Goal: Task Accomplishment & Management: Manage account settings

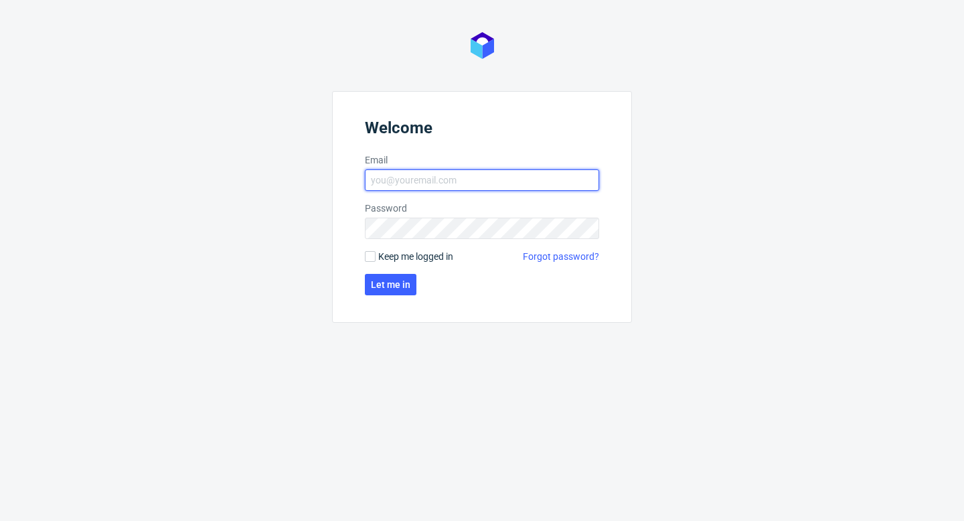
click at [430, 177] on input "Email" at bounding box center [482, 179] width 234 height 21
type input "[EMAIL_ADDRESS][PERSON_NAME][DOMAIN_NAME]"
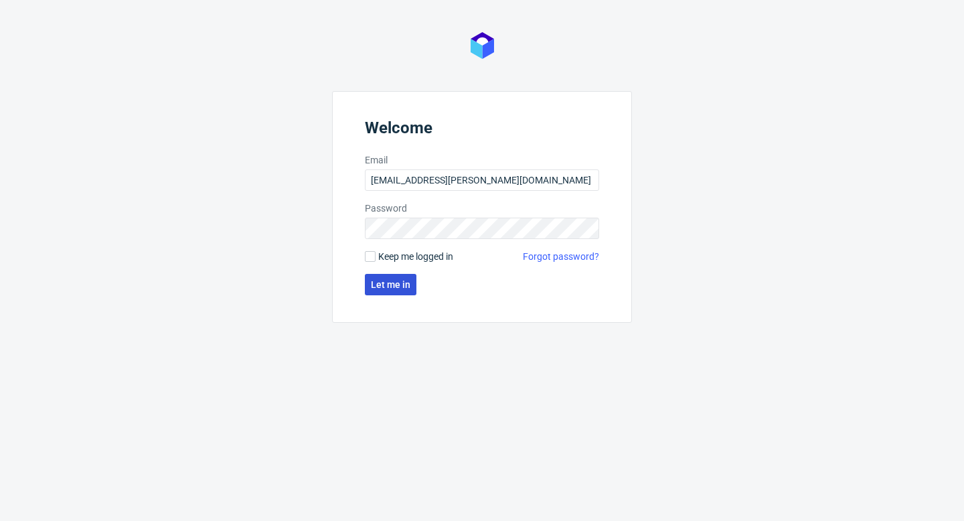
click at [394, 291] on button "Let me in" at bounding box center [391, 284] width 52 height 21
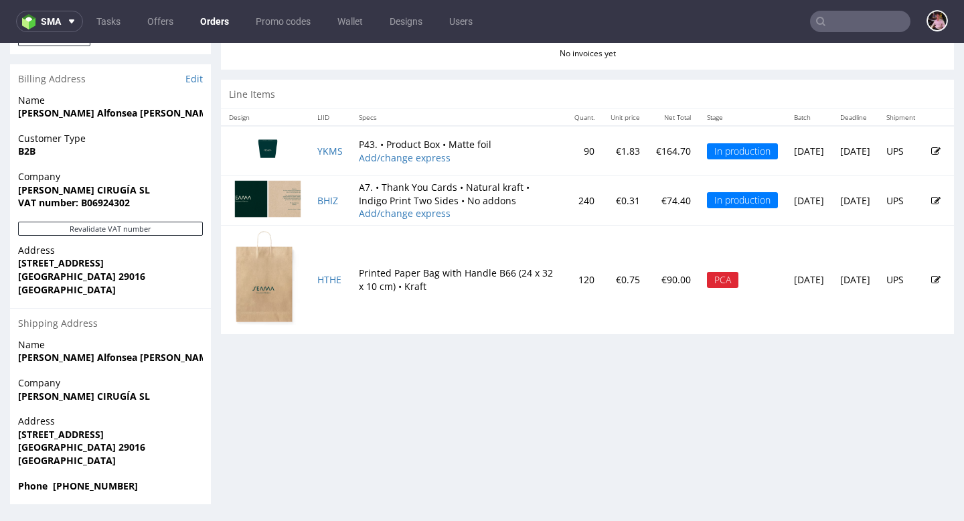
scroll to position [3, 0]
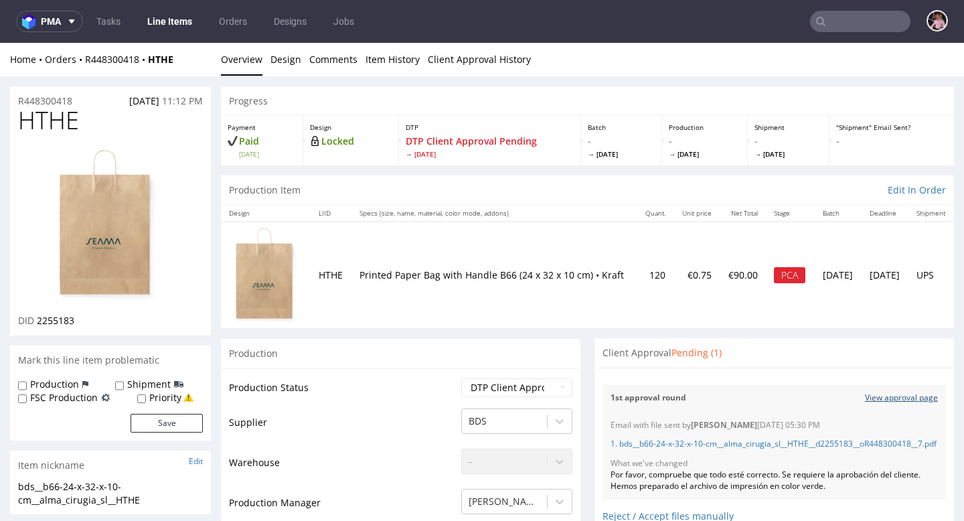
click at [883, 397] on link "View approval page" at bounding box center [901, 397] width 73 height 11
click at [887, 29] on input "text" at bounding box center [860, 21] width 100 height 21
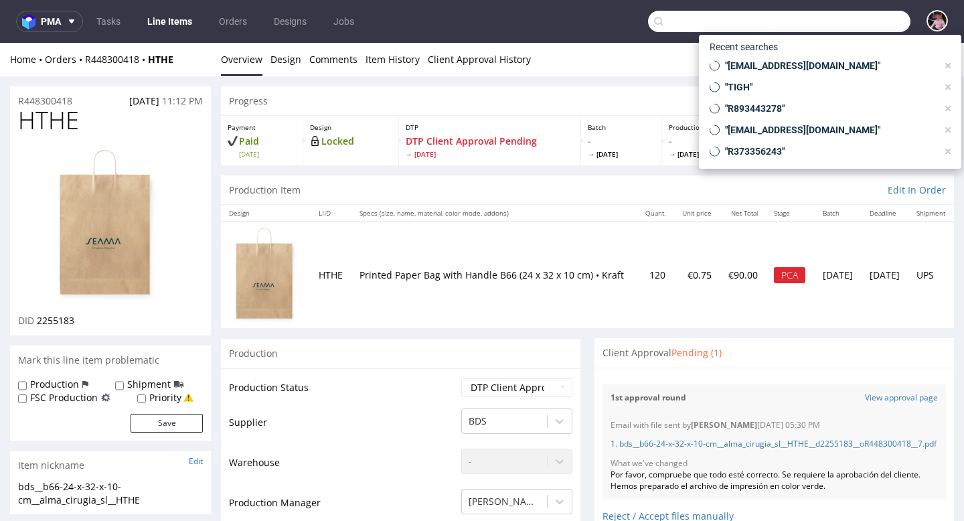
paste input "R373356243"
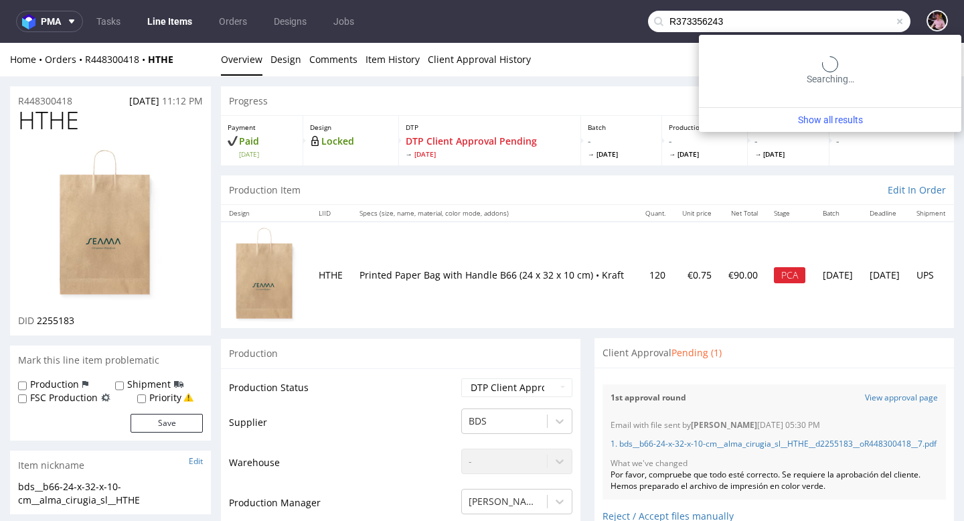
type input "R373356243"
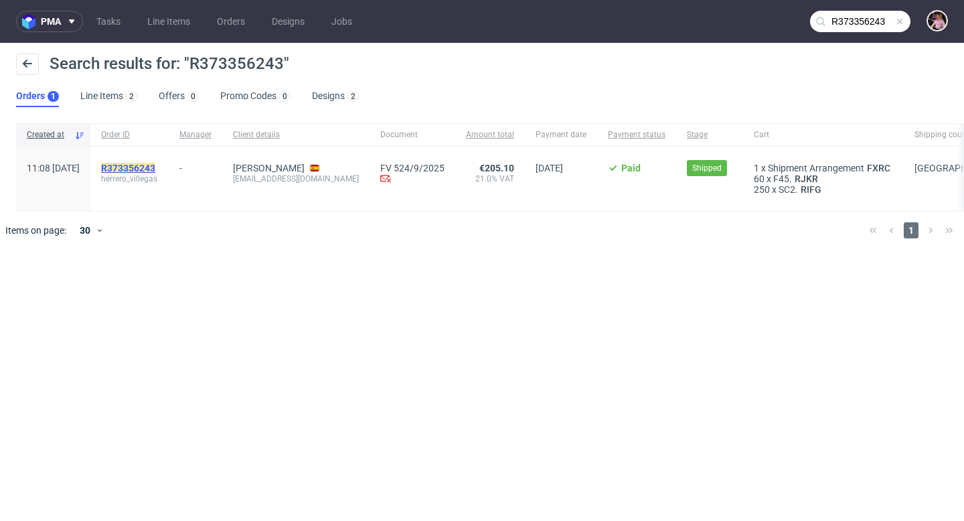
click at [155, 168] on mark "R373356243" at bounding box center [128, 168] width 54 height 11
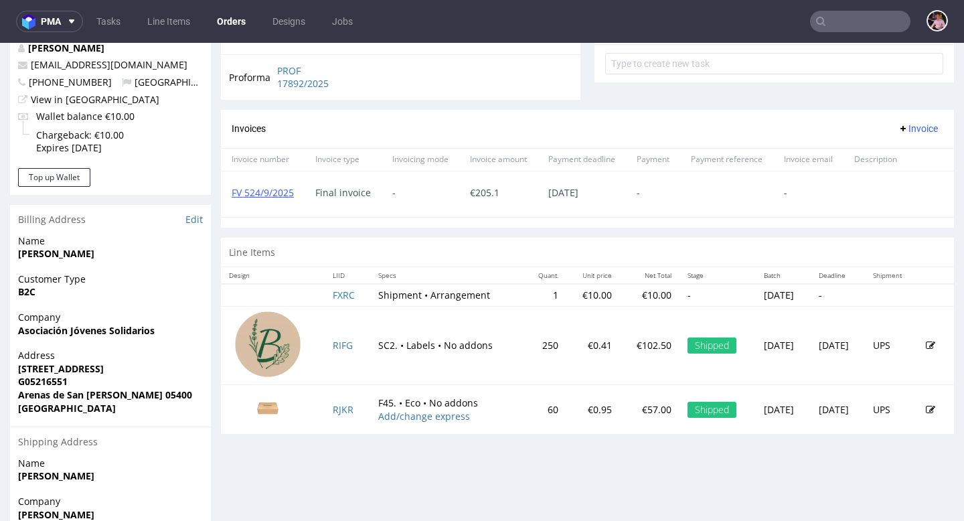
scroll to position [507, 0]
click at [244, 194] on link "FV 524/9/2025" at bounding box center [263, 193] width 62 height 13
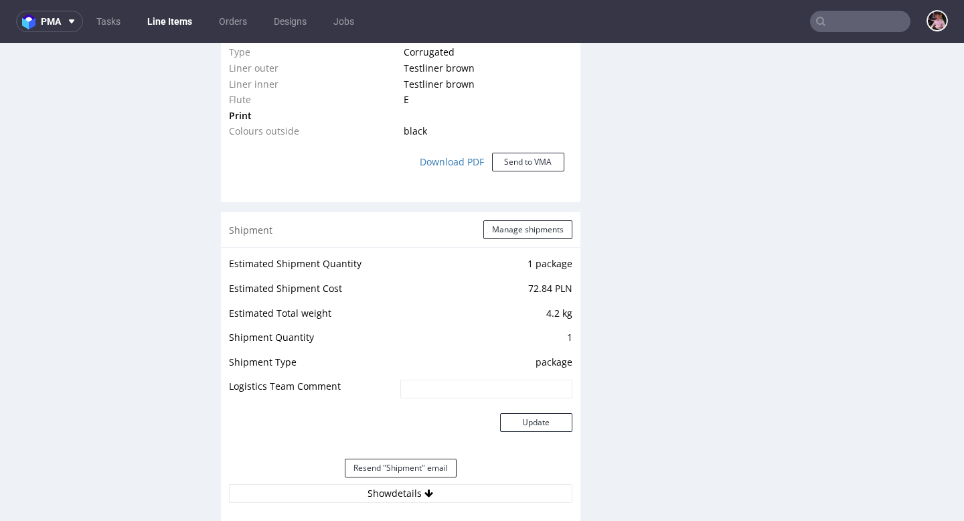
scroll to position [1204, 0]
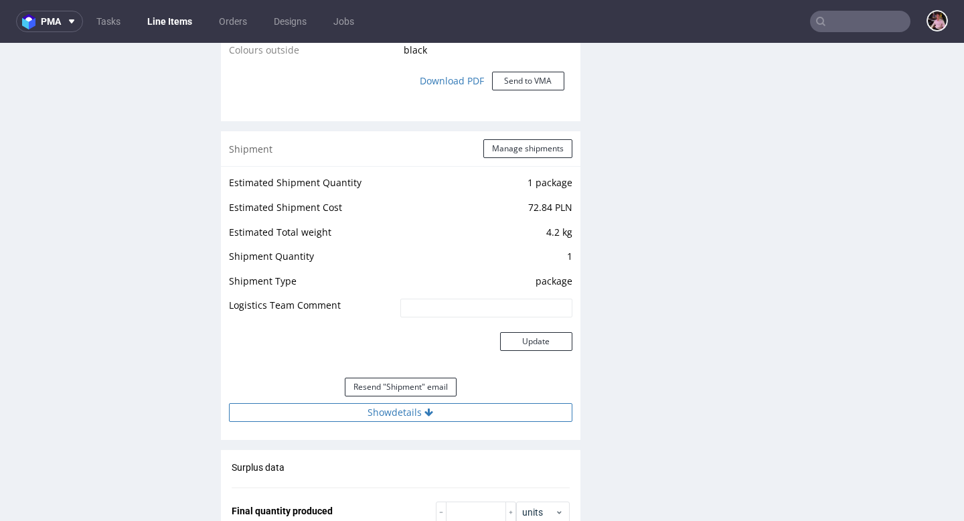
click at [420, 414] on button "Show details" at bounding box center [400, 412] width 343 height 19
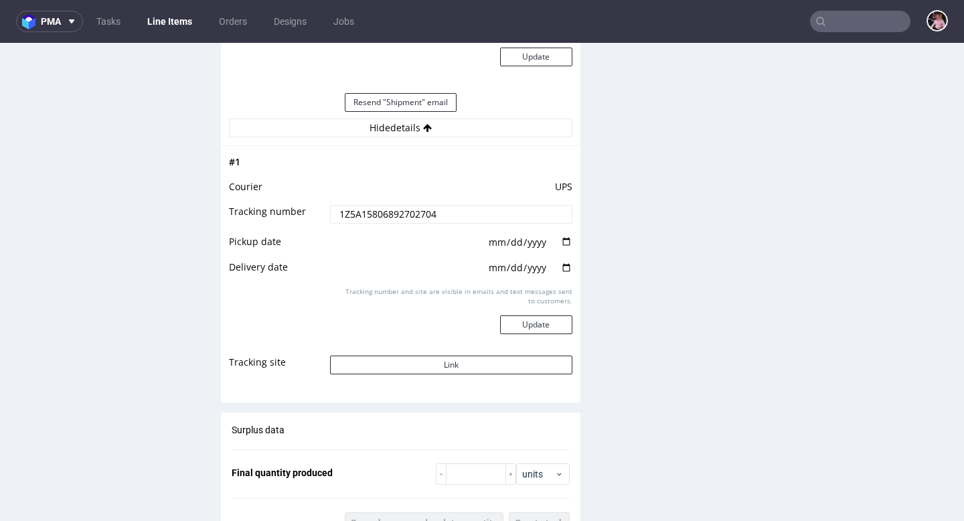
scroll to position [1491, 0]
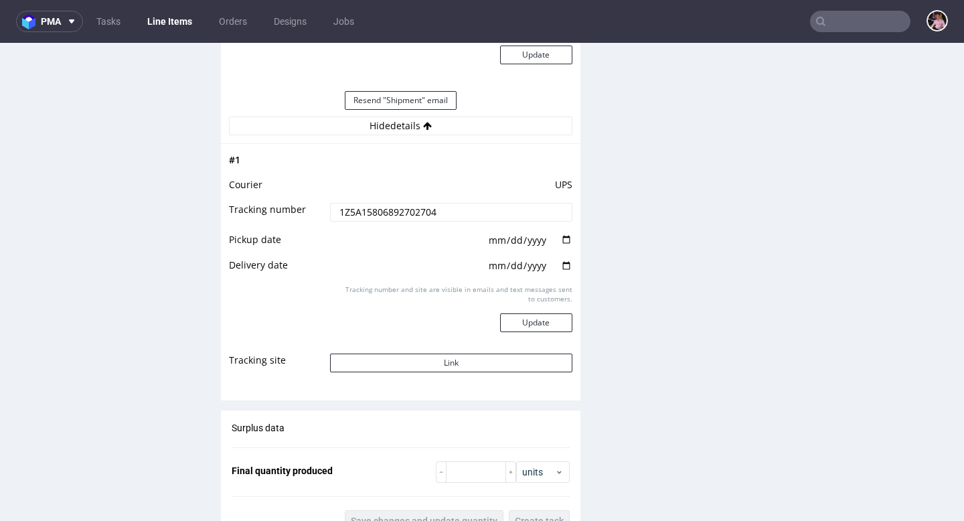
click at [495, 372] on td "Link" at bounding box center [449, 367] width 245 height 30
click at [488, 366] on button "Link" at bounding box center [451, 362] width 242 height 19
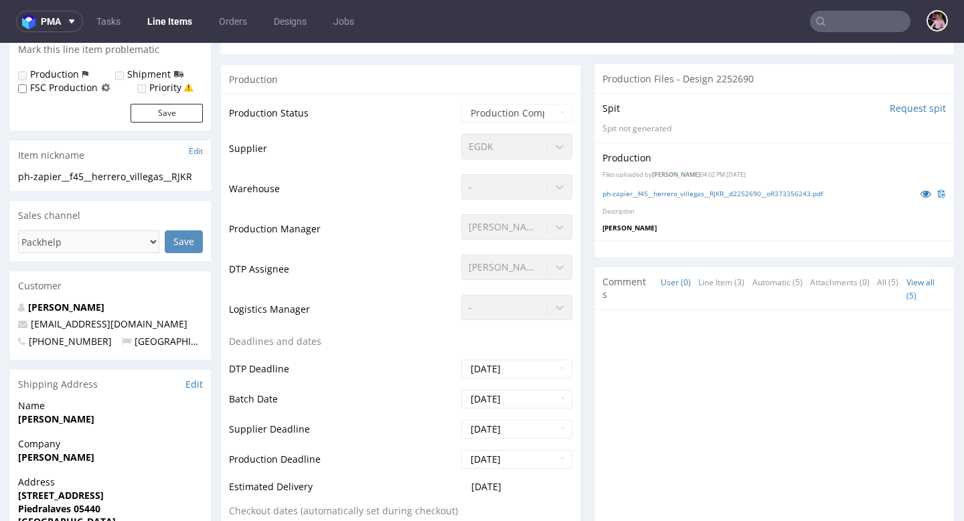
scroll to position [0, 0]
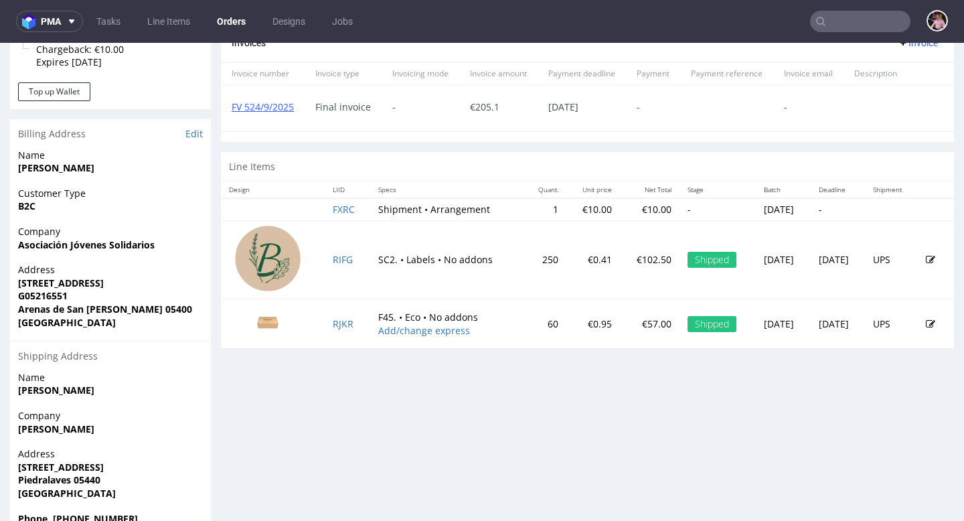
scroll to position [626, 0]
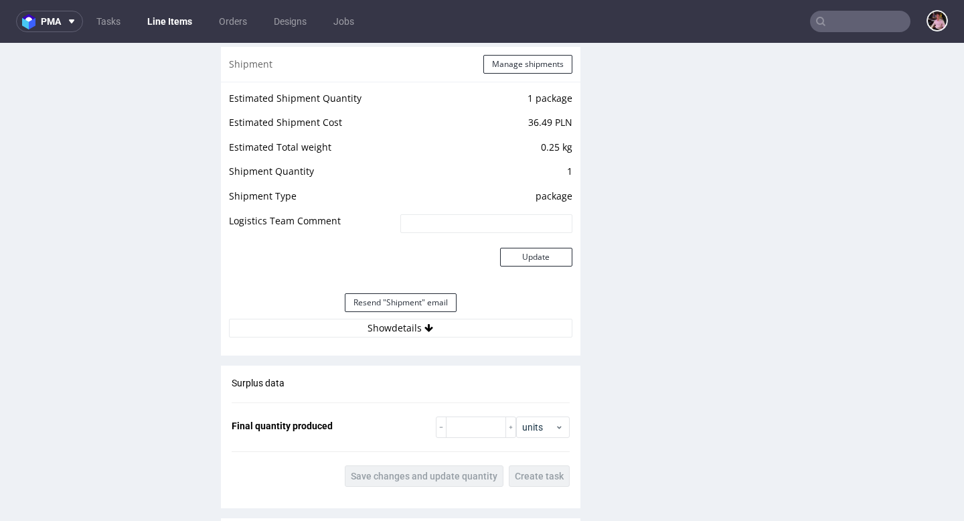
scroll to position [1306, 0]
click at [451, 315] on div "Resend "Shipment" email" at bounding box center [400, 302] width 343 height 32
click at [457, 327] on button "Show details" at bounding box center [400, 327] width 343 height 19
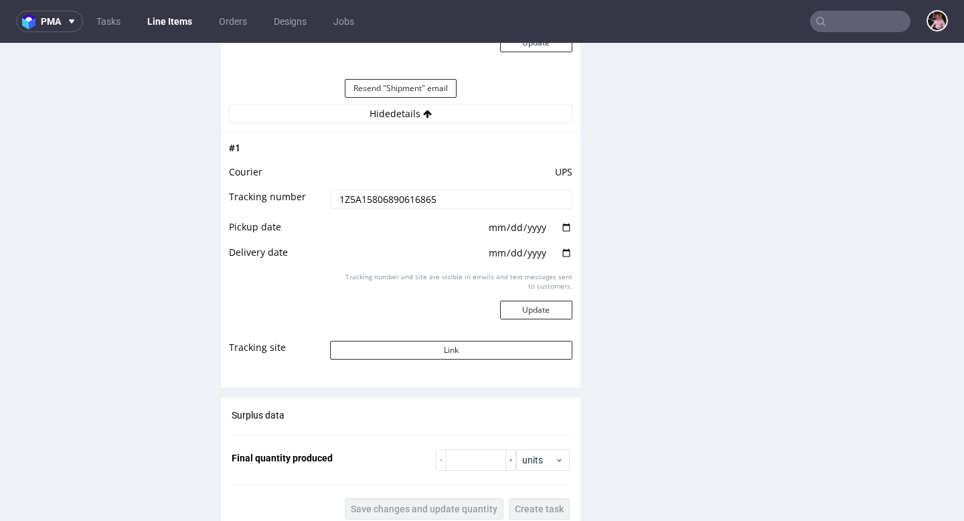
scroll to position [1526, 0]
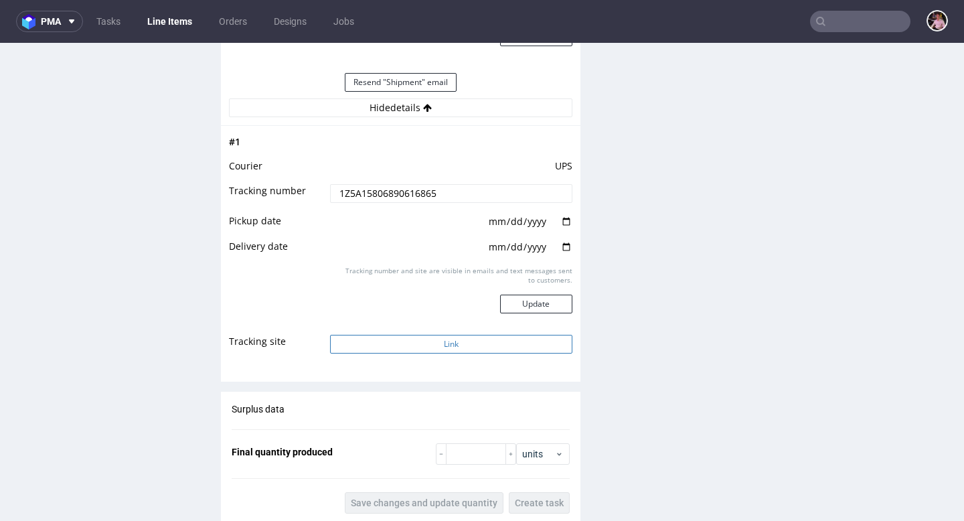
click at [476, 349] on button "Link" at bounding box center [451, 344] width 242 height 19
